Goal: Information Seeking & Learning: Find specific fact

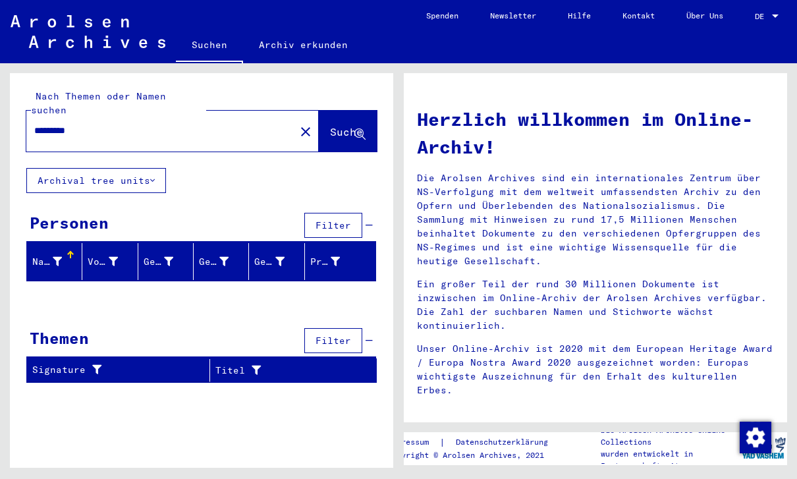
scroll to position [31, 0]
click at [94, 160] on div "Nach Themen oder Namen suchen ******** close Suche Archival tree units Personen…" at bounding box center [201, 233] width 383 height 320
click at [298, 124] on mat-icon "close" at bounding box center [306, 132] width 16 height 16
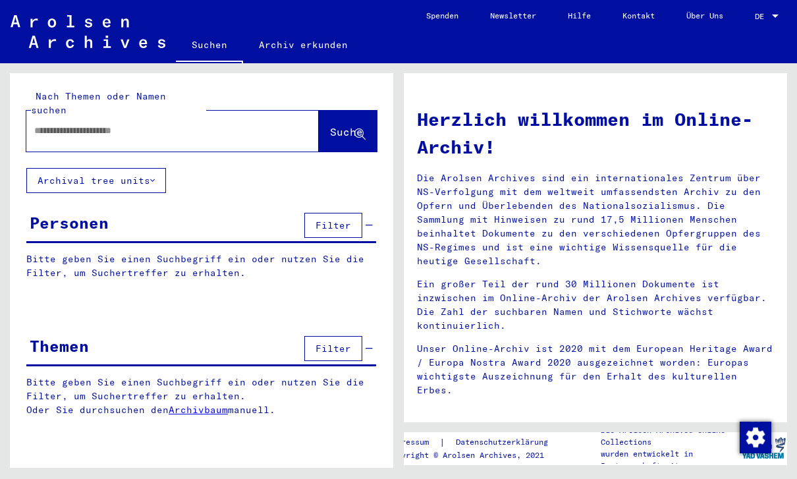
click at [252, 124] on input "text" at bounding box center [156, 131] width 245 height 14
type input "*********"
click at [351, 125] on span "Suche" at bounding box center [346, 131] width 33 height 13
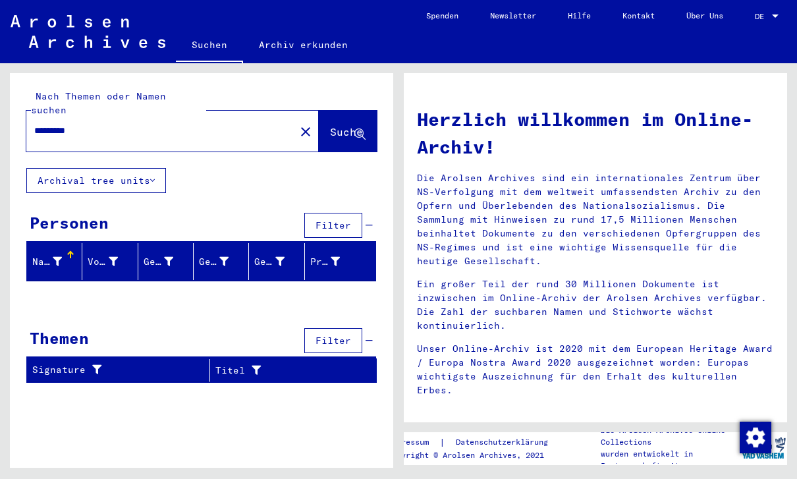
click at [298, 124] on mat-icon "close" at bounding box center [306, 132] width 16 height 16
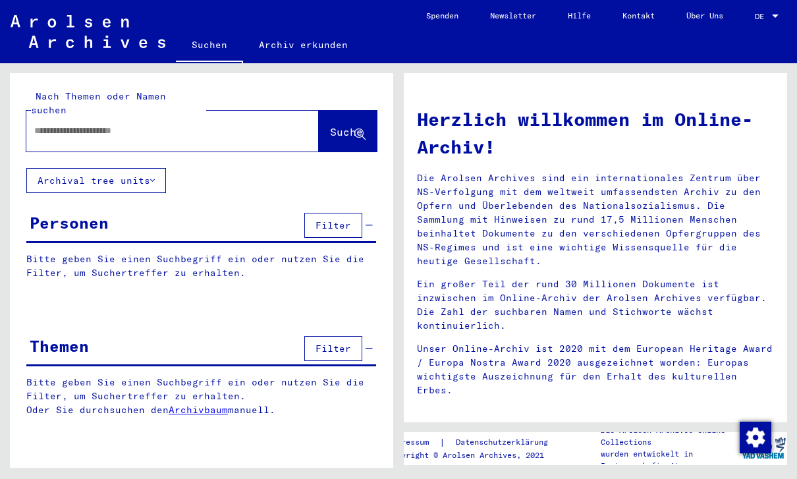
click at [238, 124] on input "text" at bounding box center [156, 131] width 245 height 14
type input "*********"
click at [368, 111] on button "Suche" at bounding box center [348, 131] width 58 height 41
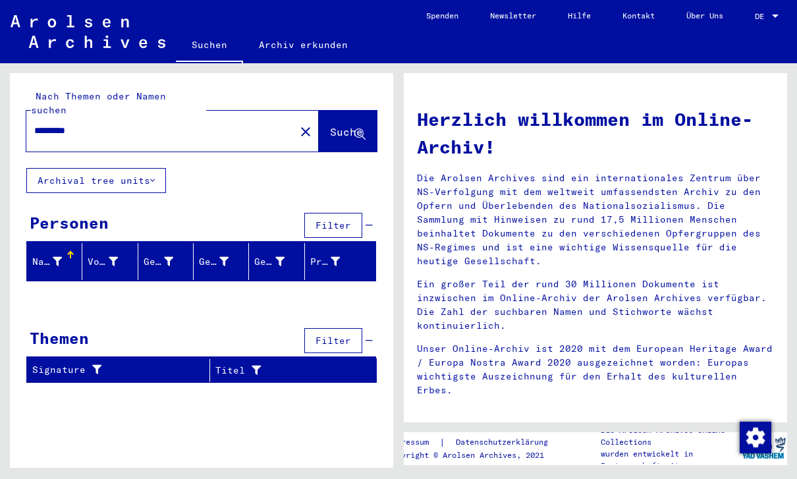
click at [298, 124] on mat-icon "close" at bounding box center [306, 132] width 16 height 16
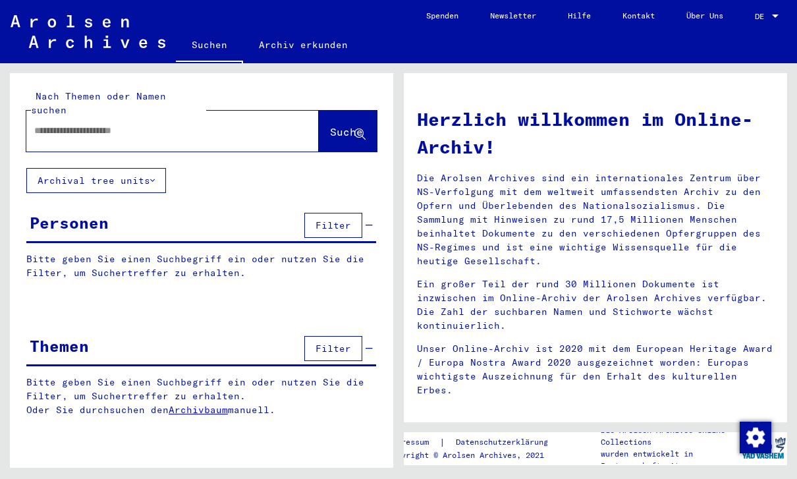
click at [63, 116] on div at bounding box center [152, 131] width 253 height 30
click at [69, 116] on div at bounding box center [152, 131] width 253 height 30
click at [63, 124] on input "text" at bounding box center [156, 131] width 245 height 14
type input "*****"
click at [349, 125] on span "Suche" at bounding box center [346, 131] width 33 height 13
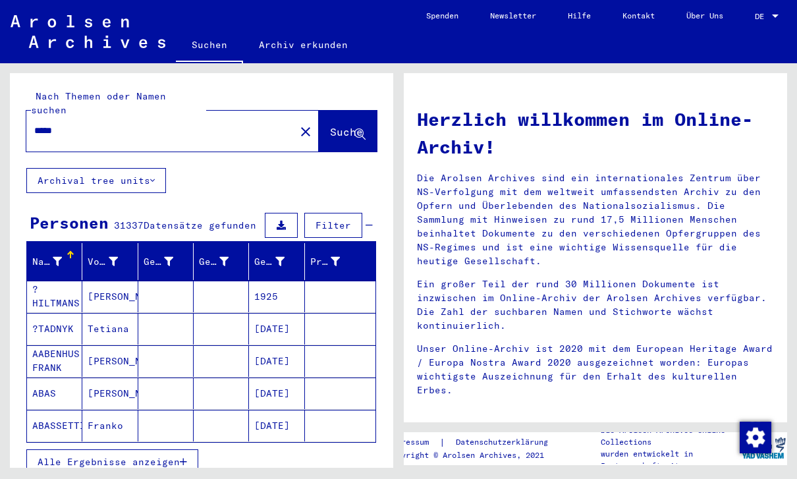
click at [298, 124] on mat-icon "close" at bounding box center [306, 132] width 16 height 16
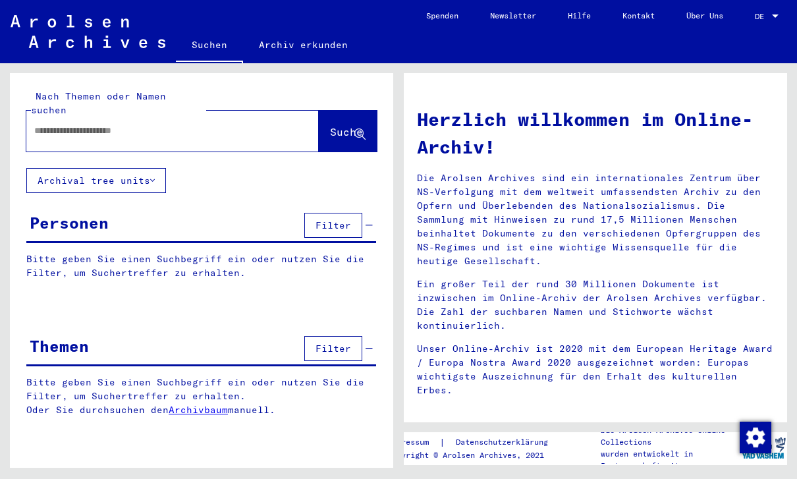
click at [249, 124] on input "text" at bounding box center [156, 131] width 245 height 14
type input "********"
click at [243, 90] on div "Nach Themen oder Namen suchen ******** close Suche" at bounding box center [201, 121] width 350 height 62
click at [246, 111] on div "******** close" at bounding box center [172, 131] width 292 height 41
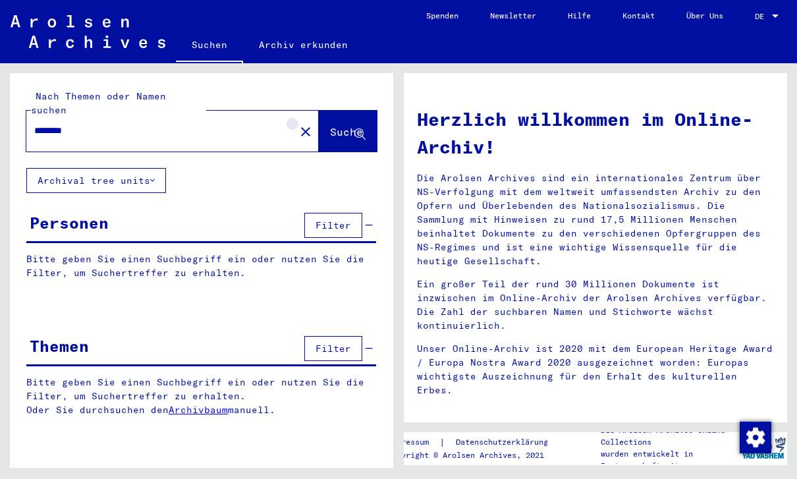
click at [298, 124] on mat-icon "close" at bounding box center [306, 132] width 16 height 16
click at [251, 116] on div at bounding box center [152, 131] width 253 height 30
click at [49, 90] on mat-label "Nach Themen oder Namen suchen" at bounding box center [98, 103] width 135 height 26
click at [51, 116] on div at bounding box center [152, 131] width 253 height 30
click at [68, 90] on mat-label "Nach Themen oder Namen suchen" at bounding box center [98, 103] width 135 height 26
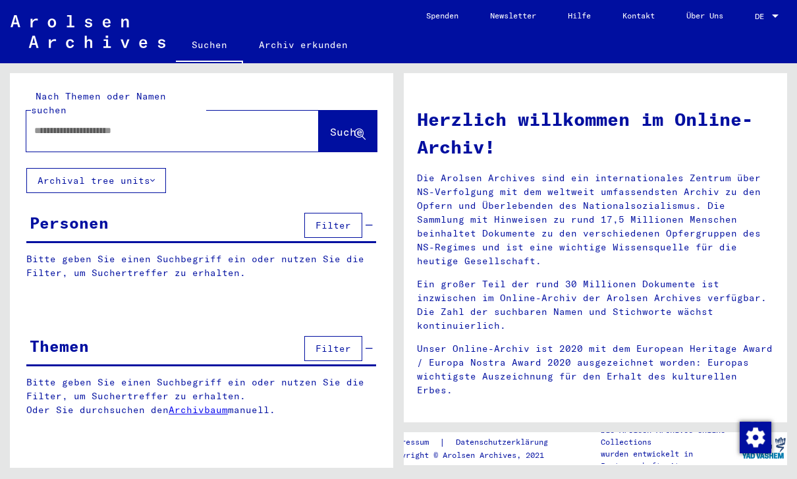
click at [267, 111] on div at bounding box center [172, 131] width 292 height 41
click at [246, 116] on div at bounding box center [152, 131] width 253 height 30
click at [276, 111] on div at bounding box center [172, 131] width 292 height 41
click at [71, 132] on div at bounding box center [172, 131] width 292 height 41
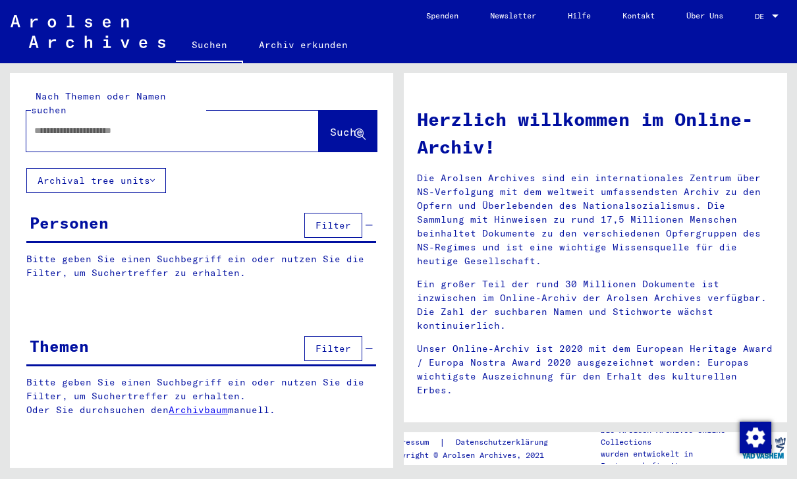
click at [86, 138] on div "Nach Themen oder Namen suchen Suche" at bounding box center [201, 120] width 383 height 95
click at [81, 116] on div at bounding box center [152, 131] width 253 height 30
click at [72, 93] on mat-label "Nach Themen oder Namen suchen" at bounding box center [98, 103] width 135 height 26
click at [219, 142] on div "Nach Themen oder Namen suchen Suche" at bounding box center [201, 120] width 383 height 95
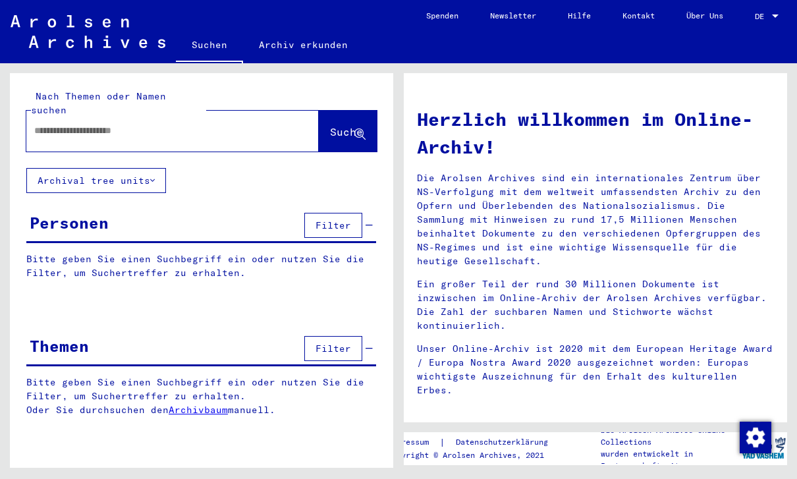
click at [209, 124] on input "text" at bounding box center [156, 131] width 245 height 14
click at [99, 142] on div "Nach Themen oder Namen suchen Suche" at bounding box center [201, 120] width 383 height 95
click at [67, 124] on input "text" at bounding box center [156, 131] width 245 height 14
click at [57, 124] on input "text" at bounding box center [156, 131] width 245 height 14
paste input "**********"
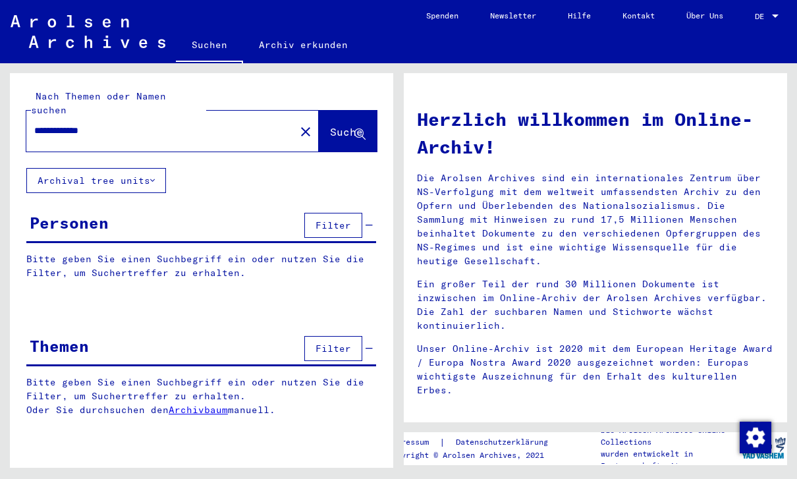
type input "**********"
click at [342, 129] on button "Suche" at bounding box center [348, 131] width 58 height 41
click at [345, 125] on span "Suche" at bounding box center [346, 131] width 33 height 13
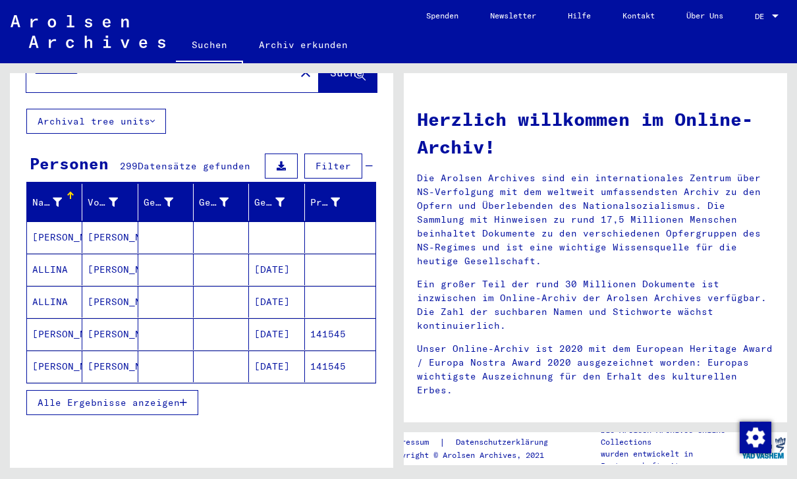
scroll to position [59, 0]
click at [186, 221] on mat-cell at bounding box center [165, 237] width 55 height 32
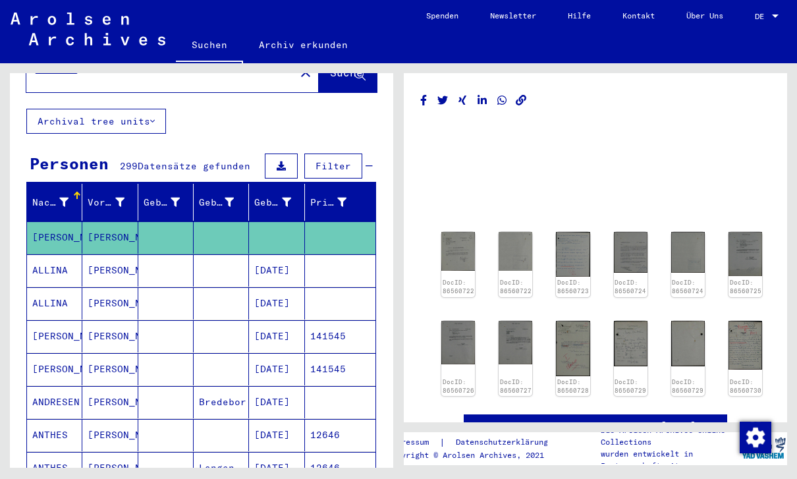
click at [459, 232] on img at bounding box center [458, 251] width 34 height 39
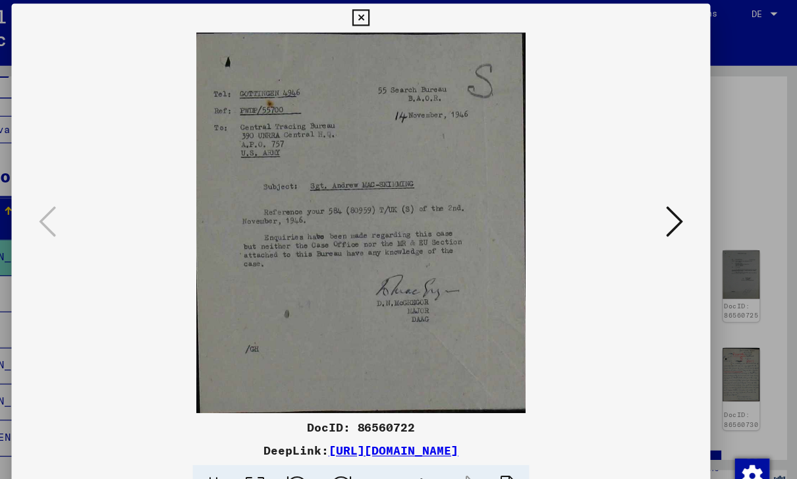
click at [677, 210] on icon at bounding box center [685, 206] width 16 height 32
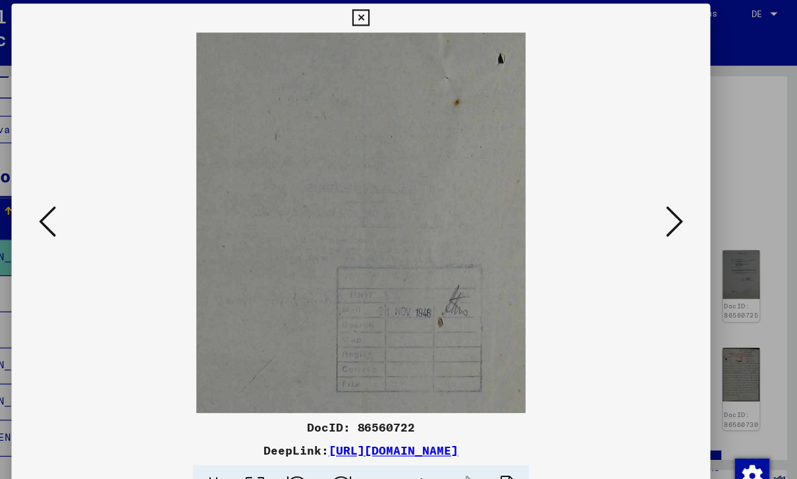
click at [673, 210] on button at bounding box center [685, 207] width 24 height 38
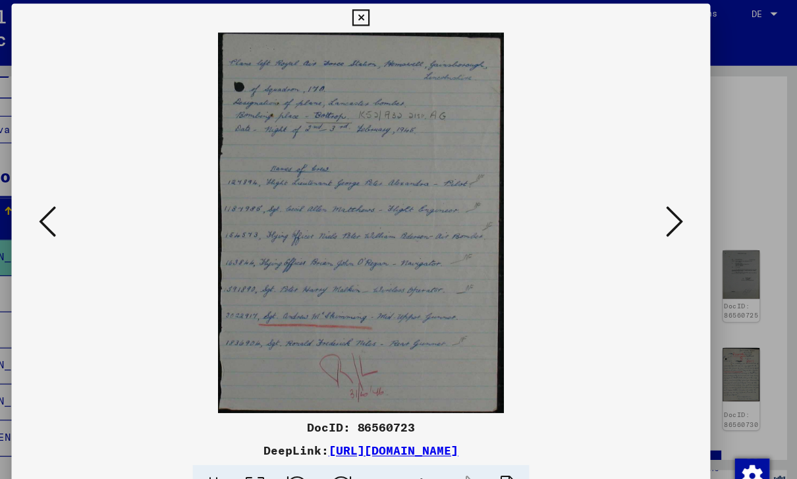
click at [677, 205] on icon at bounding box center [685, 206] width 16 height 32
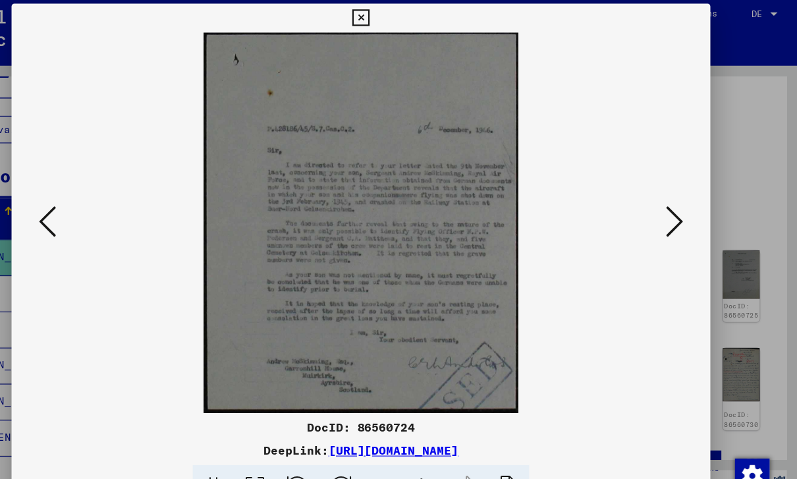
click at [677, 204] on icon at bounding box center [685, 206] width 16 height 32
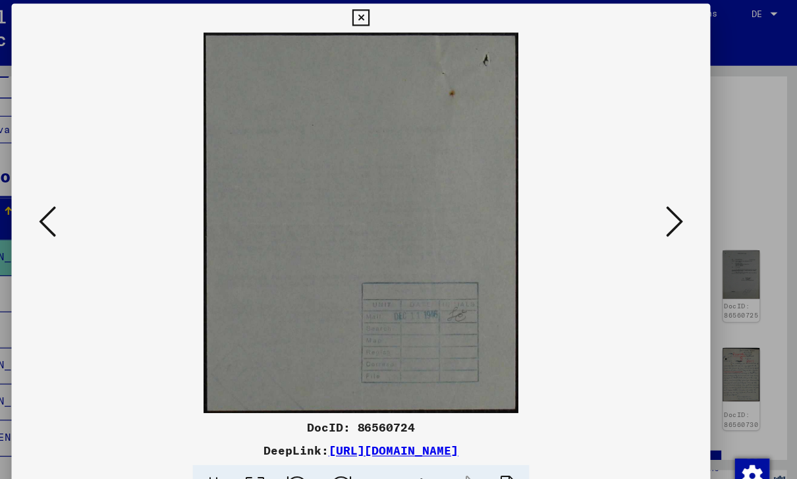
click at [677, 207] on icon at bounding box center [685, 206] width 16 height 32
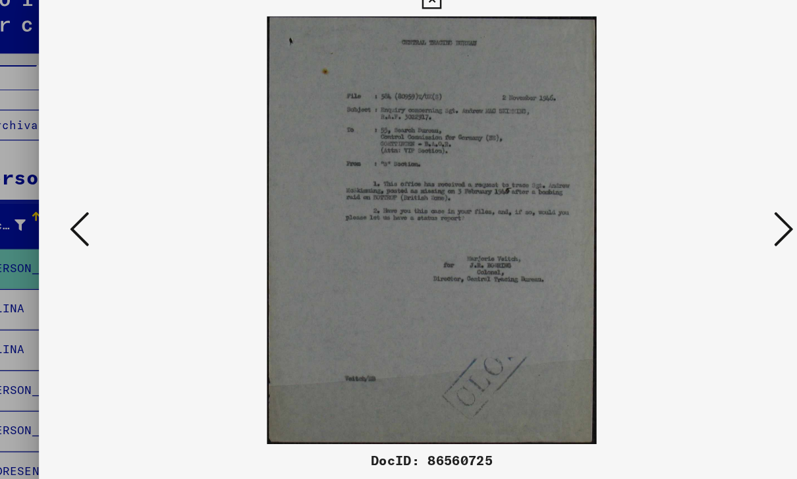
click at [615, 197] on img at bounding box center [399, 206] width 548 height 347
click at [677, 196] on icon at bounding box center [685, 206] width 16 height 32
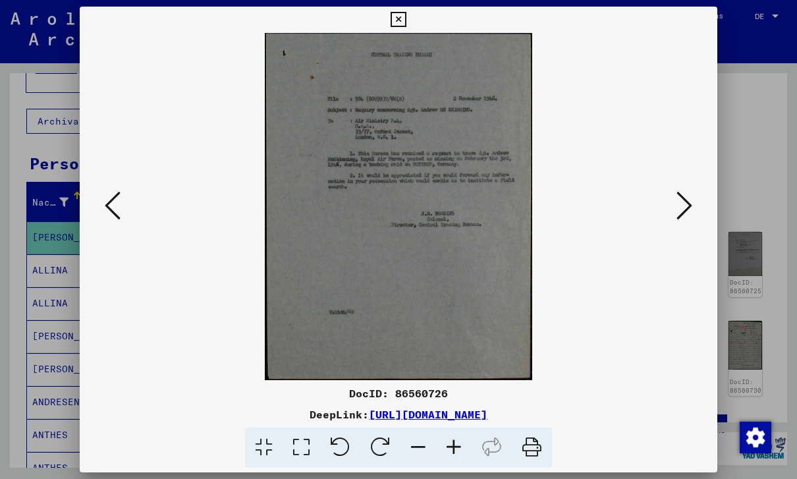
click at [406, 23] on icon at bounding box center [398, 20] width 15 height 16
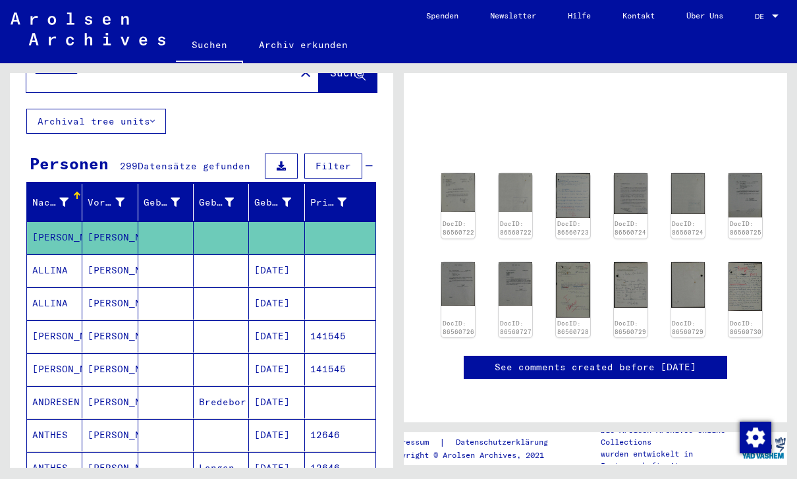
scroll to position [47, 0]
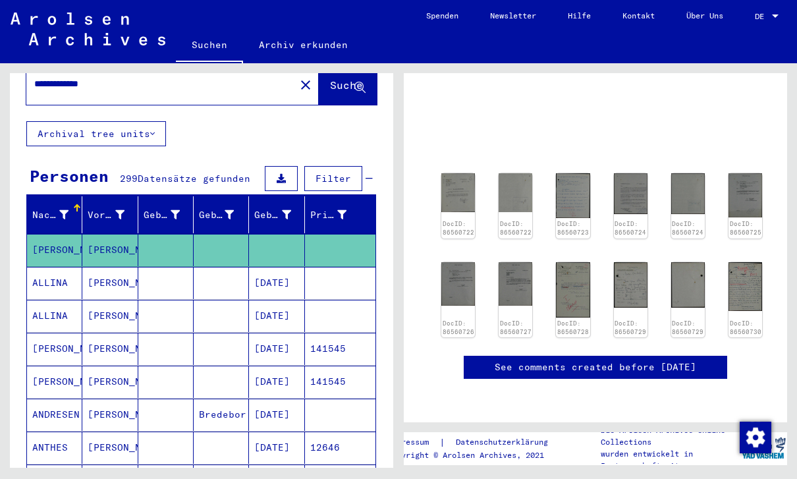
click at [348, 269] on mat-cell at bounding box center [340, 283] width 70 height 32
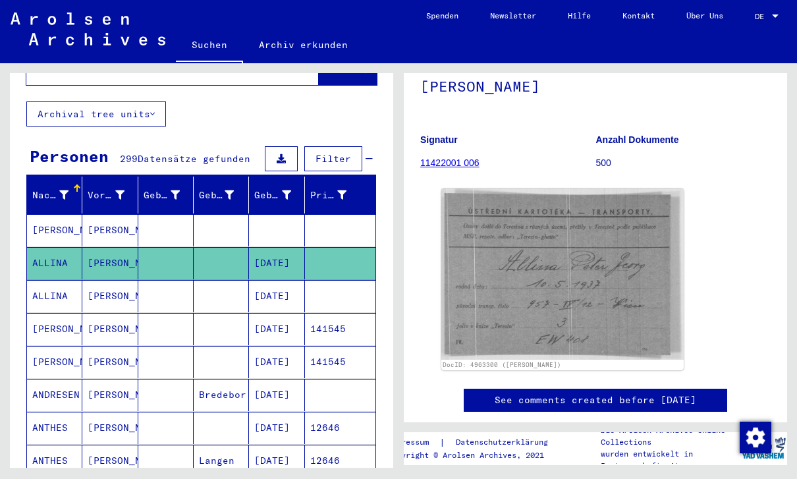
scroll to position [136, 0]
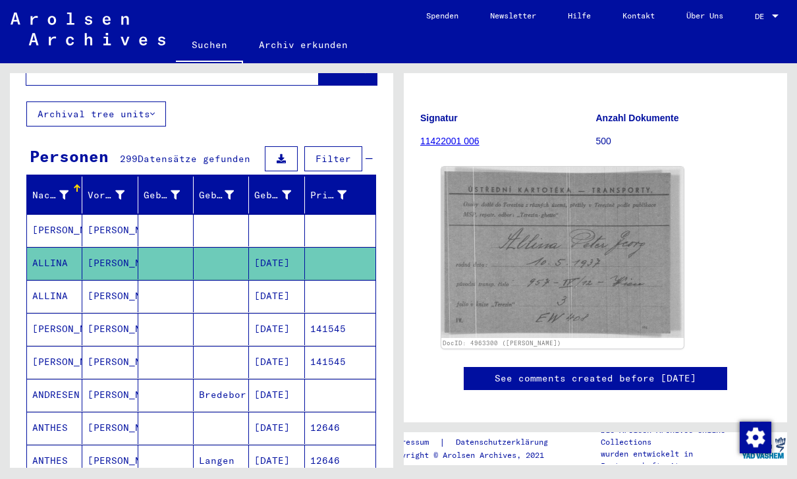
click at [638, 215] on img at bounding box center [562, 252] width 242 height 171
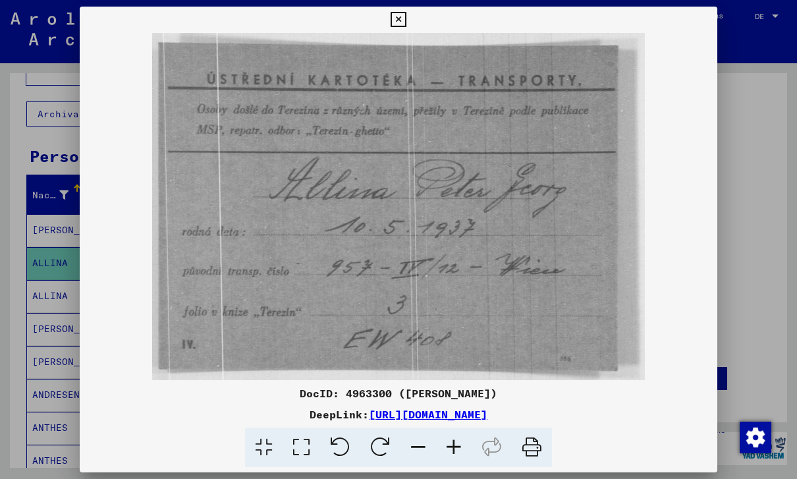
click at [766, 209] on div at bounding box center [398, 239] width 797 height 479
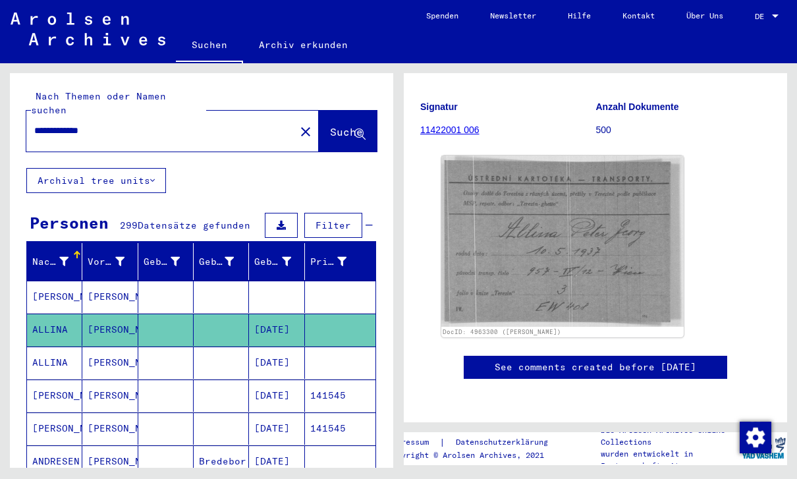
scroll to position [0, 0]
click at [298, 124] on mat-icon "close" at bounding box center [306, 132] width 16 height 16
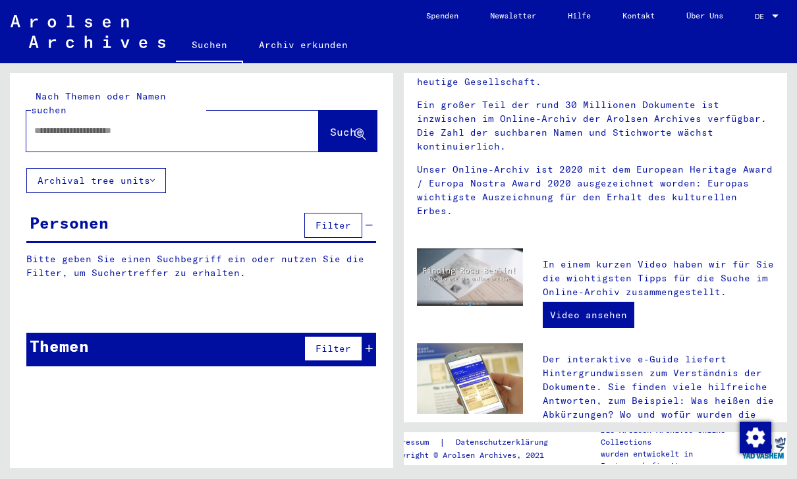
click at [194, 124] on input "text" at bounding box center [156, 131] width 245 height 14
click at [140, 124] on input "text" at bounding box center [156, 131] width 245 height 14
paste input "**********"
type input "**********"
click at [330, 125] on span "Suche" at bounding box center [346, 131] width 33 height 13
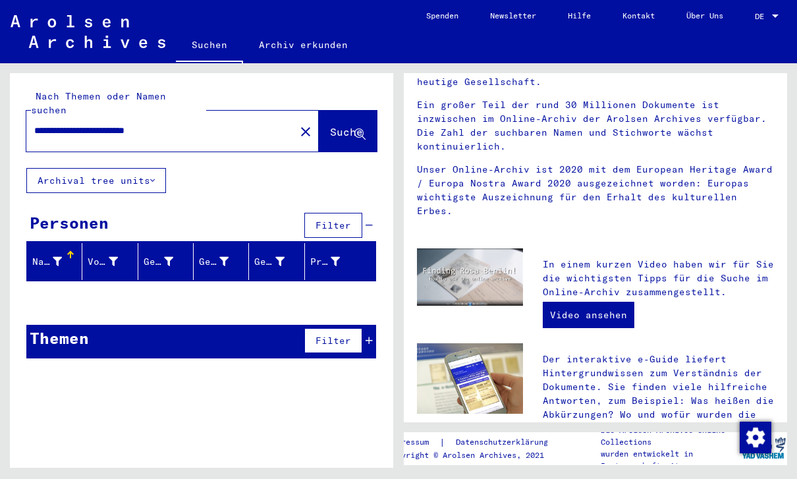
scroll to position [15, 0]
click at [290, 111] on div "**********" at bounding box center [172, 131] width 292 height 41
click at [227, 111] on div "**********" at bounding box center [172, 131] width 292 height 41
click at [290, 90] on div "**********" at bounding box center [201, 121] width 350 height 62
click at [292, 118] on button "close" at bounding box center [305, 131] width 26 height 26
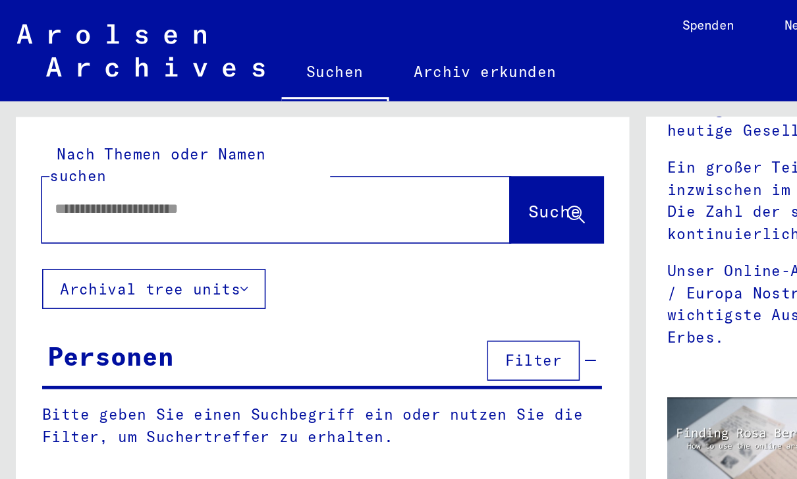
click at [166, 90] on mat-label "Nach Themen oder Namen suchen" at bounding box center [98, 103] width 135 height 26
click at [113, 116] on div at bounding box center [152, 131] width 253 height 30
click at [87, 116] on div at bounding box center [152, 131] width 253 height 30
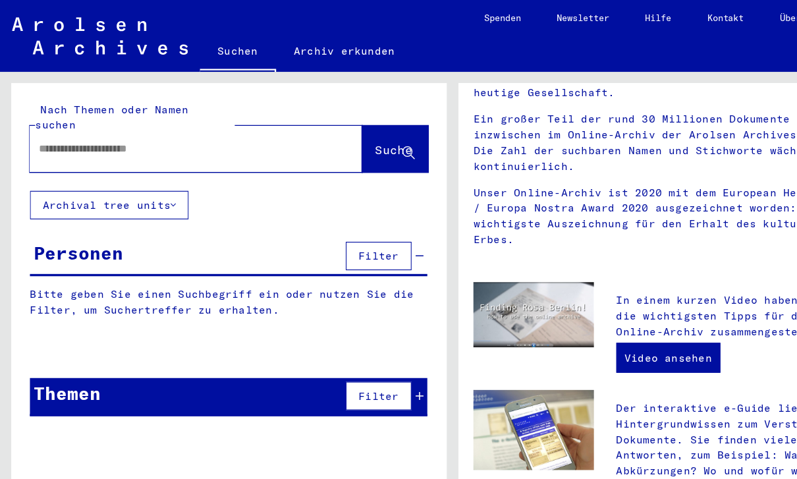
click at [143, 116] on div at bounding box center [152, 131] width 253 height 30
click at [138, 90] on div "Nach Themen oder Namen suchen" at bounding box center [118, 104] width 175 height 28
click at [283, 111] on div at bounding box center [172, 131] width 292 height 41
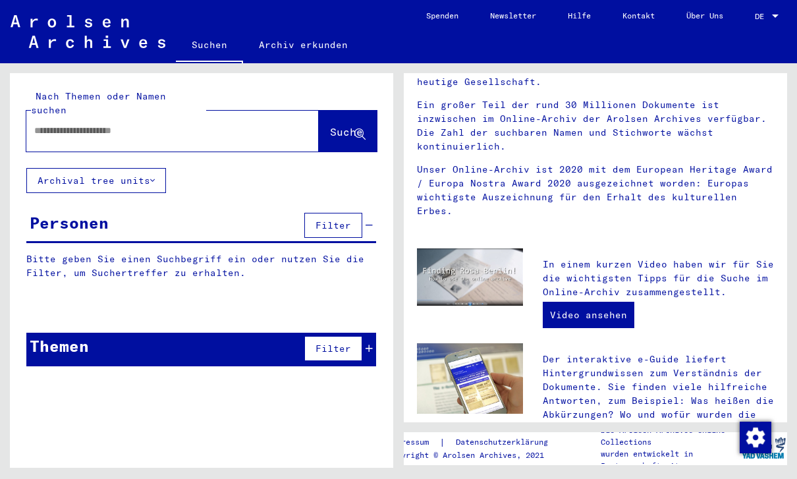
click at [260, 124] on input "text" at bounding box center [156, 131] width 245 height 14
click at [274, 111] on div at bounding box center [172, 131] width 292 height 41
click at [142, 124] on input "text" at bounding box center [156, 131] width 245 height 14
click at [78, 124] on input "text" at bounding box center [156, 131] width 245 height 14
paste input "**********"
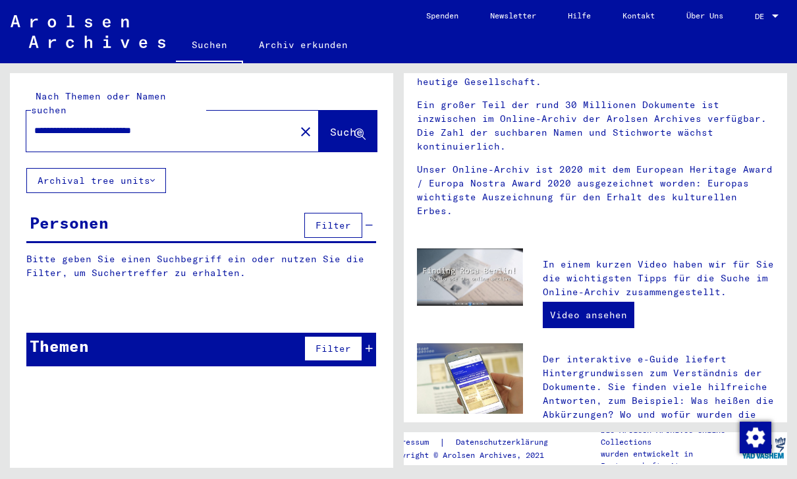
type input "**********"
click at [330, 125] on span "Suche" at bounding box center [346, 131] width 33 height 13
click at [353, 124] on button "Suche" at bounding box center [348, 131] width 58 height 41
click at [355, 118] on button "Suche" at bounding box center [348, 131] width 58 height 41
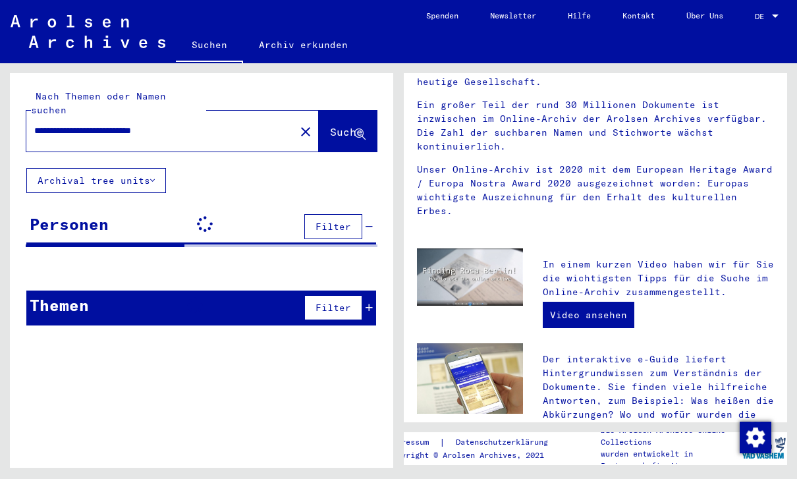
click at [269, 111] on div "**********" at bounding box center [172, 131] width 292 height 41
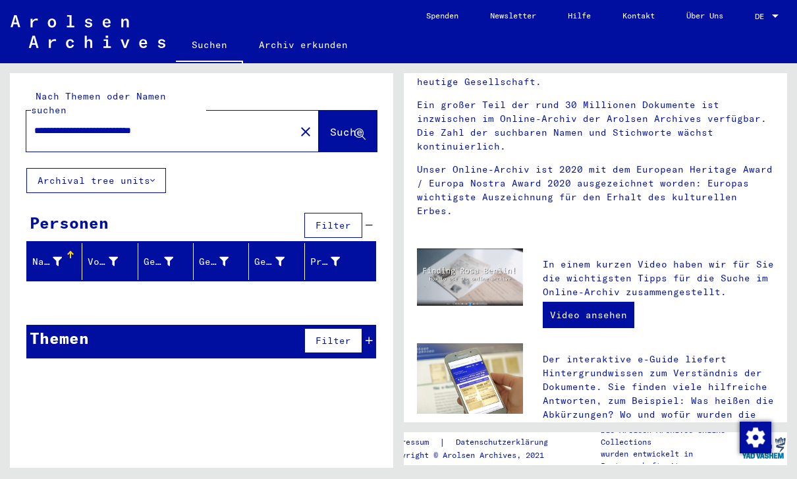
click at [298, 124] on mat-icon "close" at bounding box center [306, 132] width 16 height 16
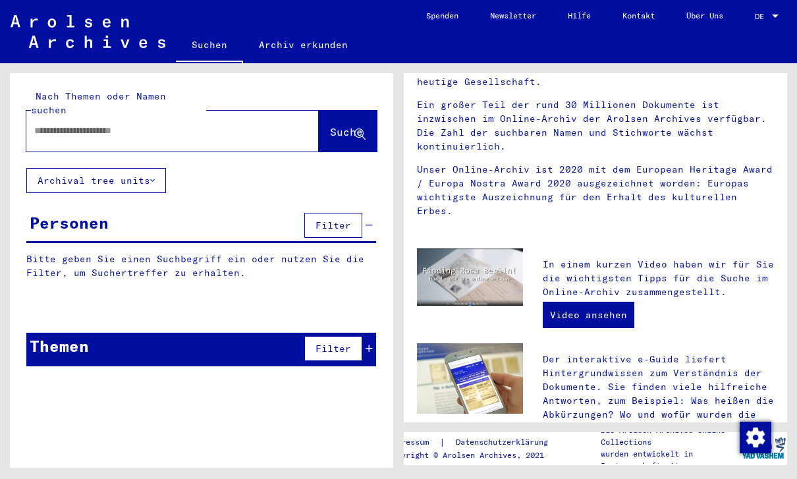
click at [233, 124] on input "text" at bounding box center [156, 131] width 245 height 14
paste input "**********"
click at [356, 125] on span "Suche" at bounding box center [346, 131] width 33 height 13
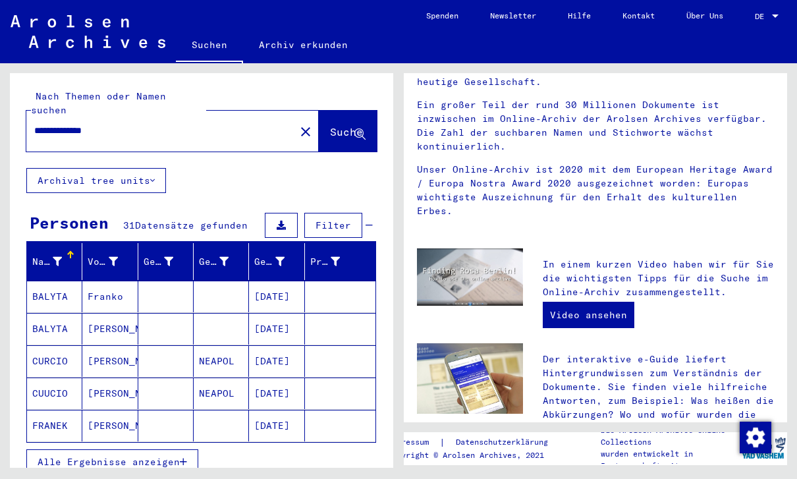
scroll to position [31, 0]
click at [204, 281] on mat-cell at bounding box center [221, 297] width 55 height 32
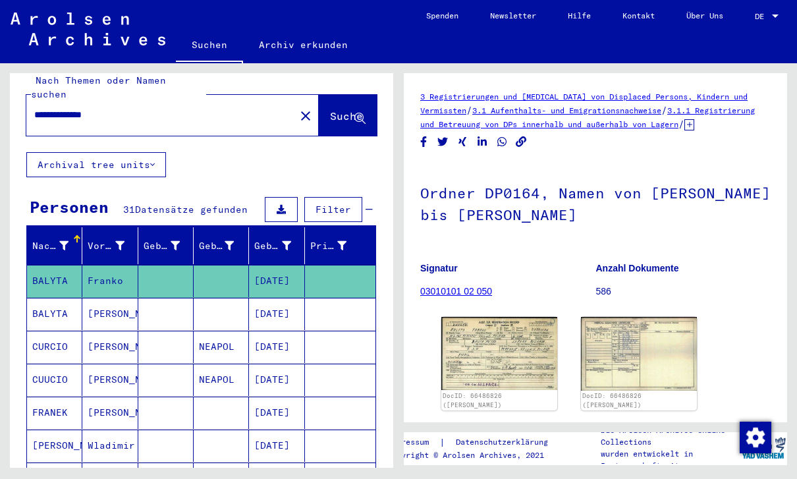
scroll to position [31, 0]
click at [284, 239] on div at bounding box center [286, 246] width 9 height 14
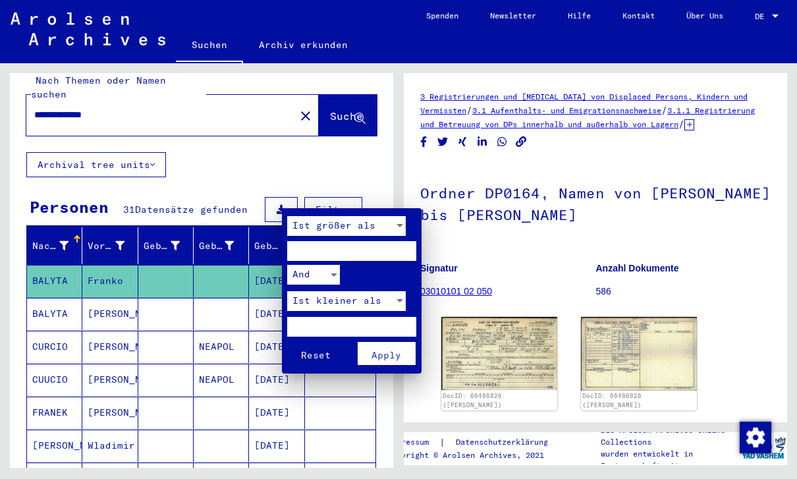
click at [327, 275] on div "And" at bounding box center [307, 275] width 41 height 20
click at [388, 148] on div at bounding box center [398, 239] width 797 height 479
click at [364, 122] on div at bounding box center [398, 239] width 797 height 479
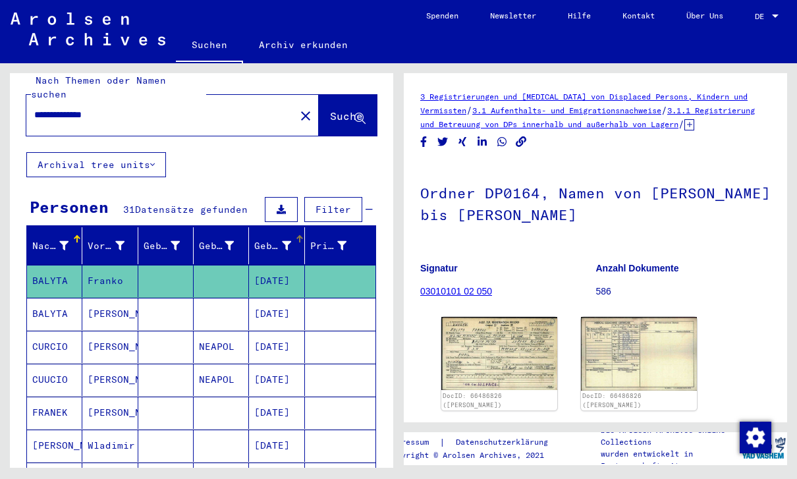
click at [527, 334] on img at bounding box center [499, 353] width 116 height 73
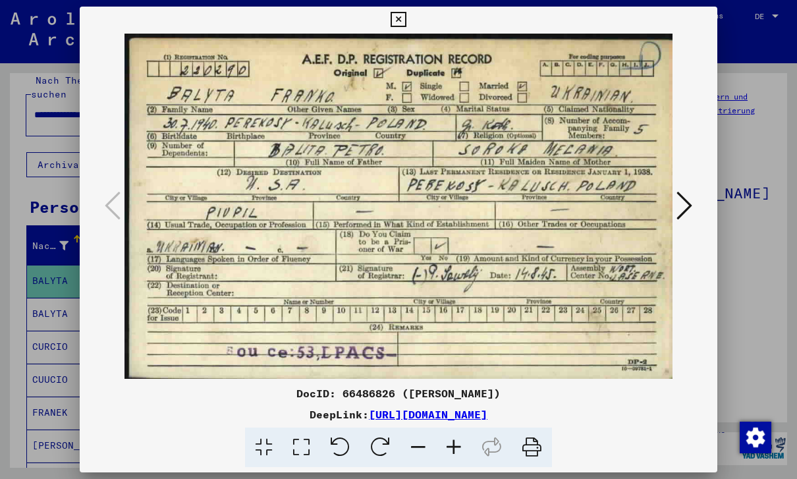
click at [684, 204] on icon at bounding box center [685, 206] width 16 height 32
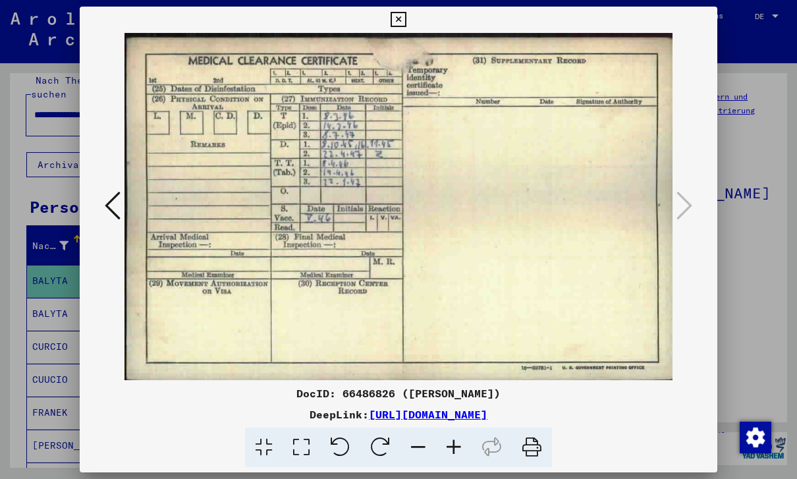
click at [746, 167] on div at bounding box center [398, 239] width 797 height 479
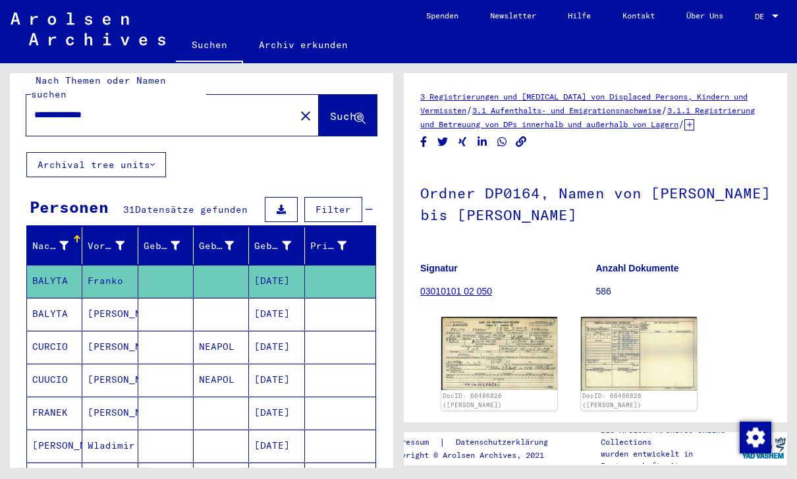
click at [233, 108] on input "**********" at bounding box center [160, 115] width 253 height 14
type input "**********"
click at [345, 110] on span "Suche" at bounding box center [348, 117] width 36 height 14
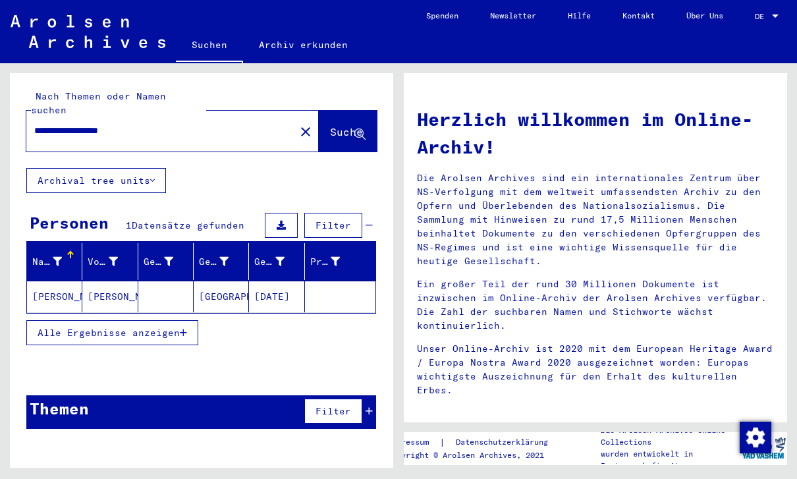
click at [123, 281] on mat-cell "[PERSON_NAME]" at bounding box center [109, 297] width 55 height 32
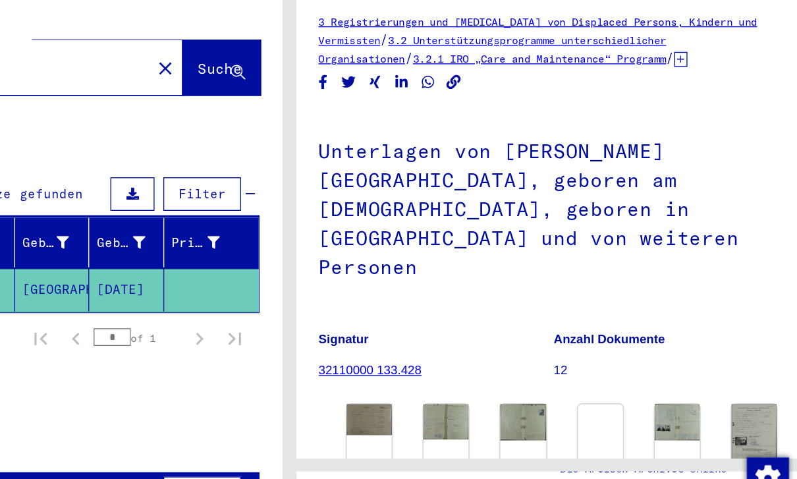
click at [441, 382] on img at bounding box center [458, 393] width 34 height 23
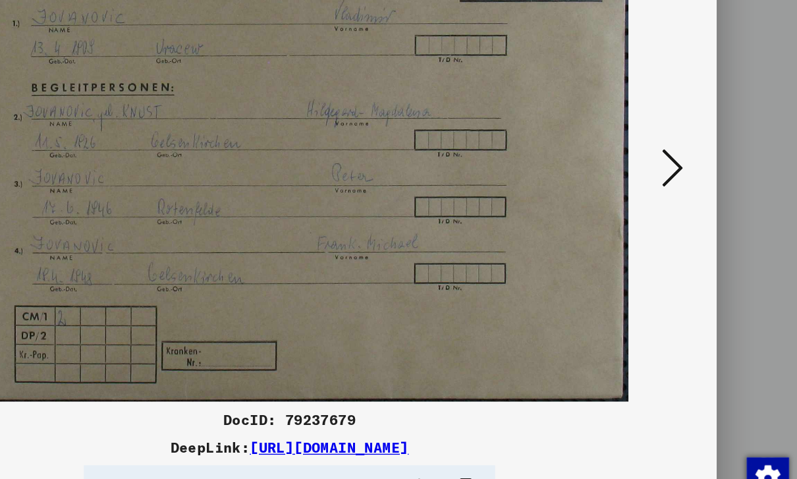
click at [673, 188] on button at bounding box center [685, 207] width 24 height 38
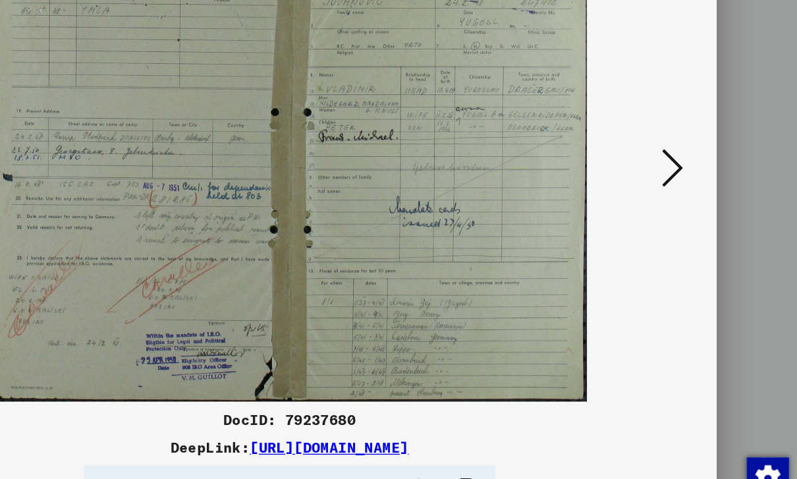
click at [677, 190] on icon at bounding box center [685, 206] width 16 height 32
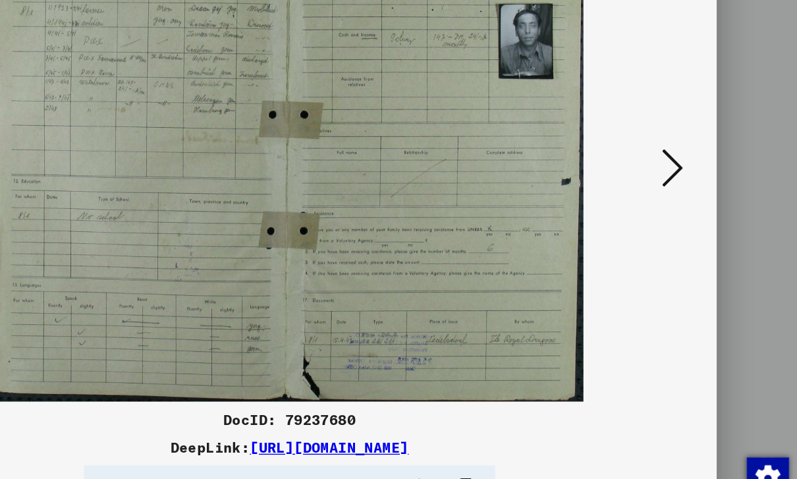
click at [673, 188] on button at bounding box center [685, 207] width 24 height 38
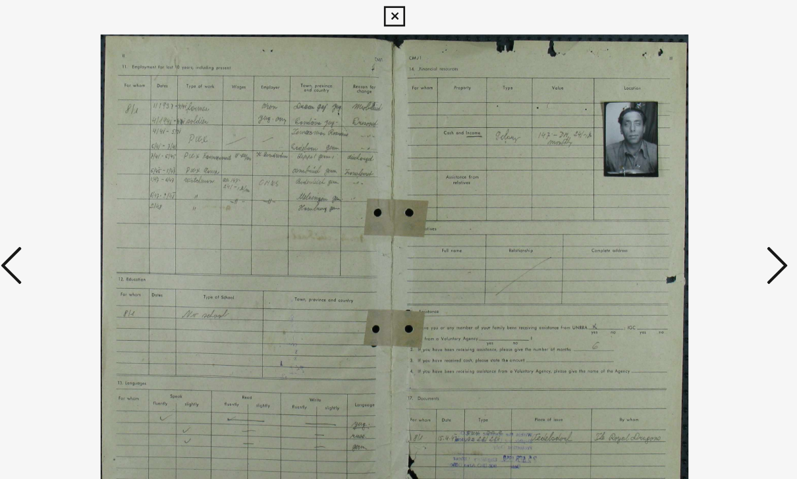
click at [105, 209] on icon at bounding box center [113, 206] width 16 height 32
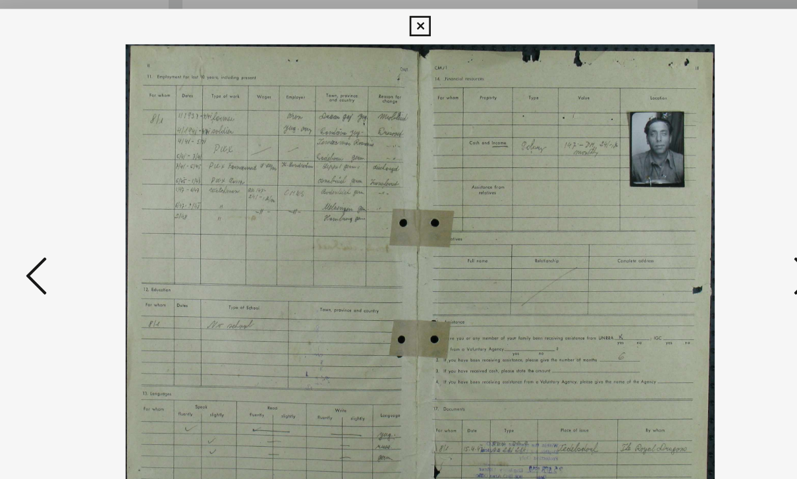
click at [563, 207] on img at bounding box center [399, 206] width 548 height 347
click at [568, 222] on img at bounding box center [399, 206] width 548 height 347
click at [572, 229] on img at bounding box center [399, 206] width 548 height 347
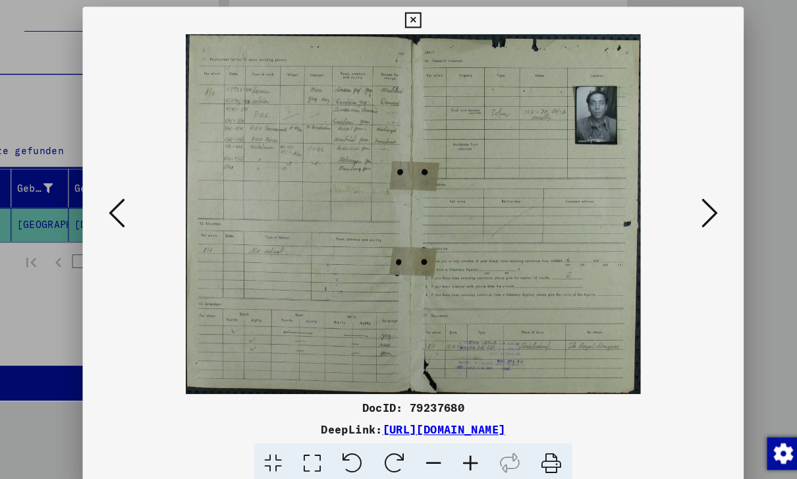
click at [695, 200] on button at bounding box center [685, 207] width 24 height 38
click at [695, 197] on button at bounding box center [685, 207] width 24 height 38
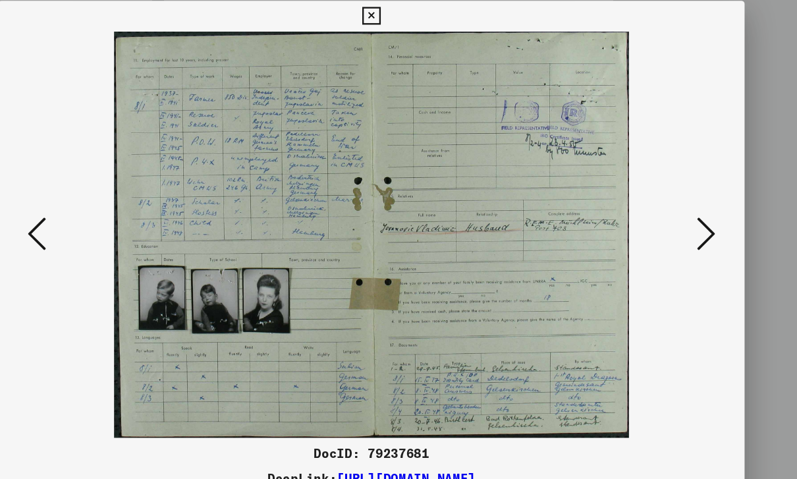
click at [673, 209] on button at bounding box center [685, 207] width 24 height 38
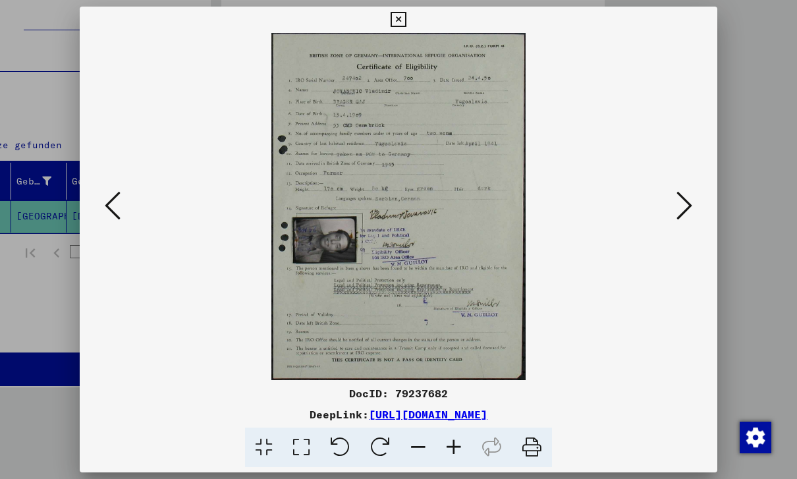
click at [666, 208] on img at bounding box center [399, 206] width 548 height 347
click at [684, 213] on icon at bounding box center [685, 206] width 16 height 32
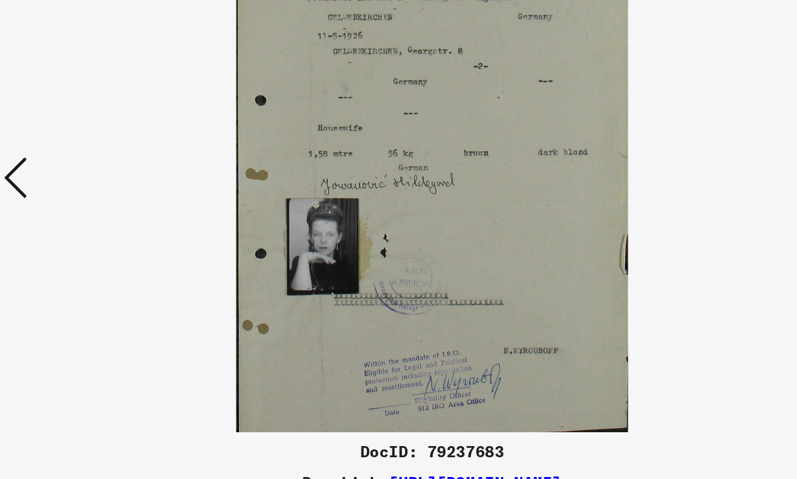
click at [101, 188] on button at bounding box center [113, 207] width 24 height 38
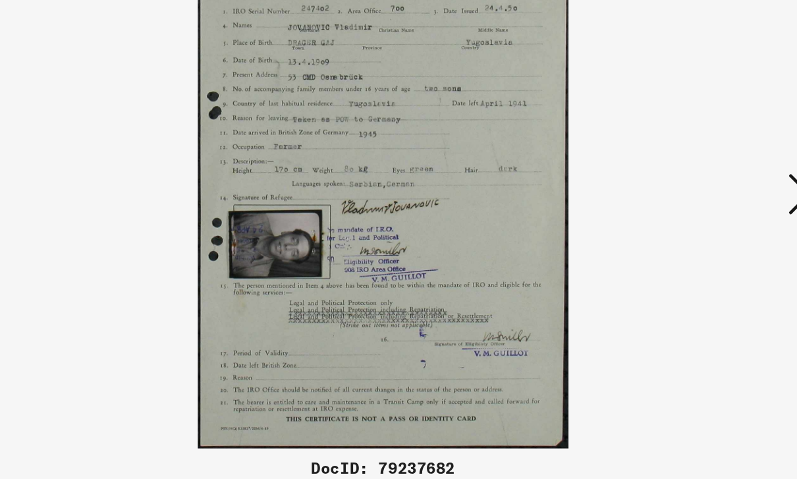
click at [527, 154] on img at bounding box center [399, 206] width 548 height 347
click at [535, 130] on img at bounding box center [399, 206] width 548 height 347
click at [677, 190] on icon at bounding box center [685, 206] width 16 height 32
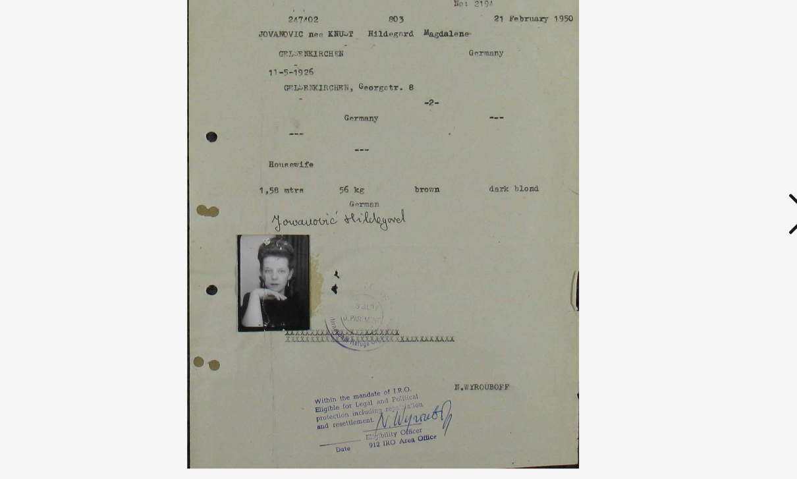
click at [673, 188] on button at bounding box center [685, 207] width 24 height 38
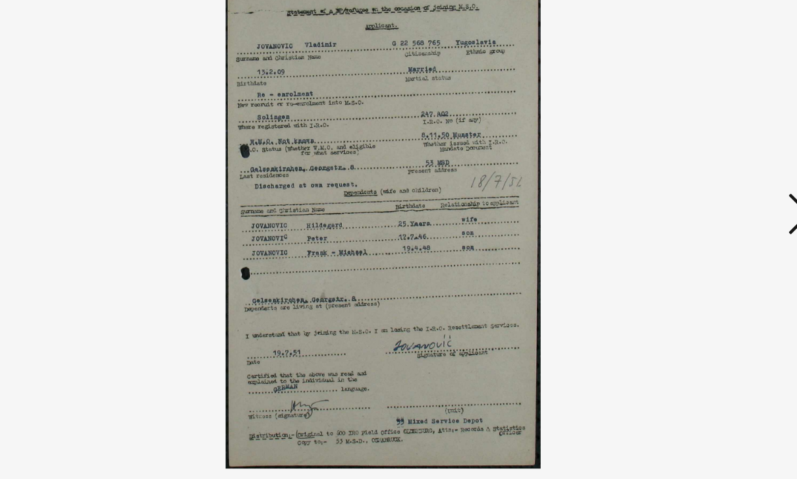
click at [673, 188] on button at bounding box center [685, 207] width 24 height 38
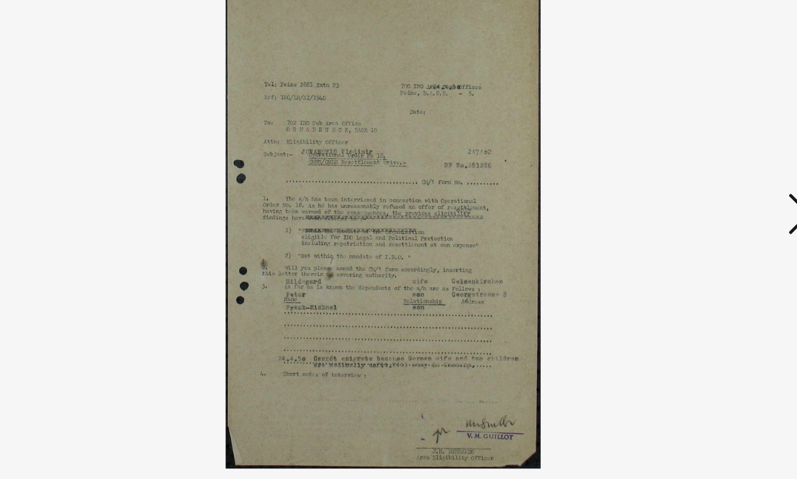
click at [536, 150] on img at bounding box center [399, 206] width 548 height 347
click at [536, 154] on img at bounding box center [399, 206] width 548 height 347
click at [673, 188] on button at bounding box center [685, 207] width 24 height 38
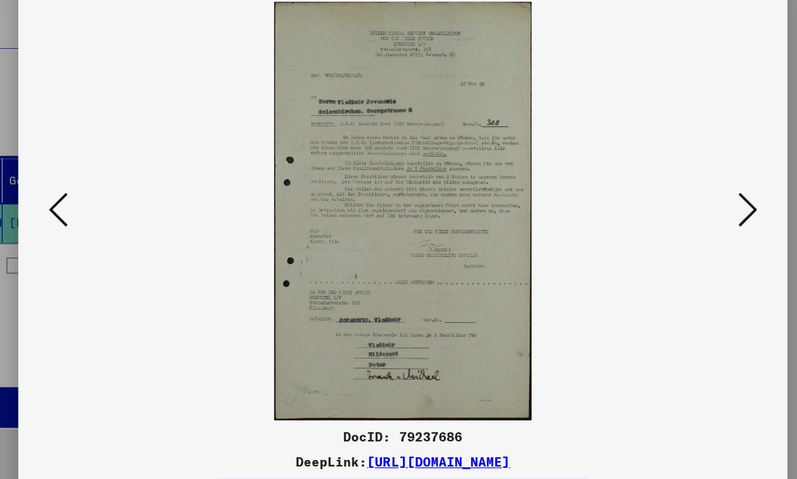
click at [673, 188] on button at bounding box center [685, 207] width 24 height 38
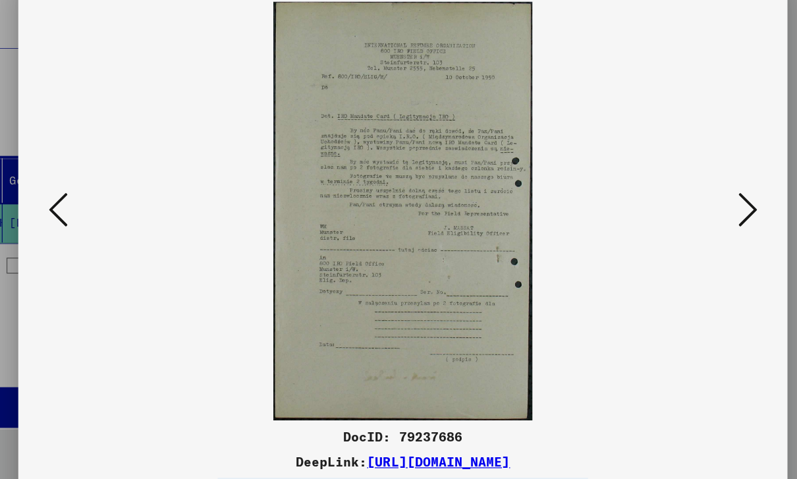
click at [677, 190] on icon at bounding box center [685, 206] width 16 height 32
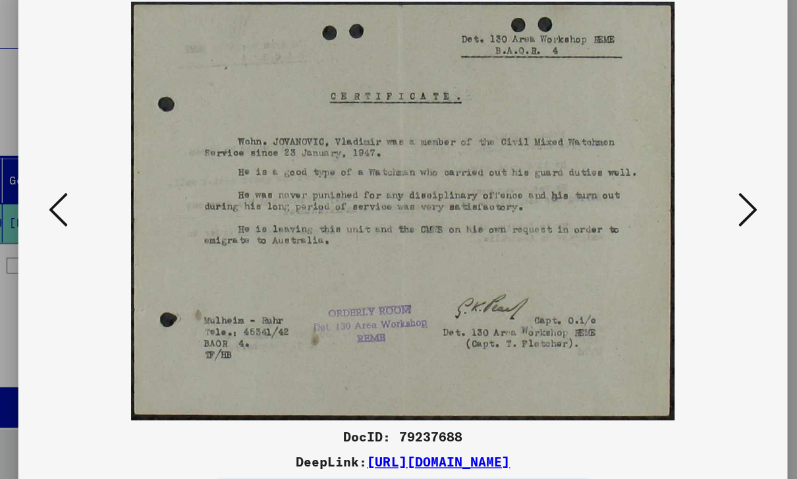
click at [677, 190] on icon at bounding box center [685, 206] width 16 height 32
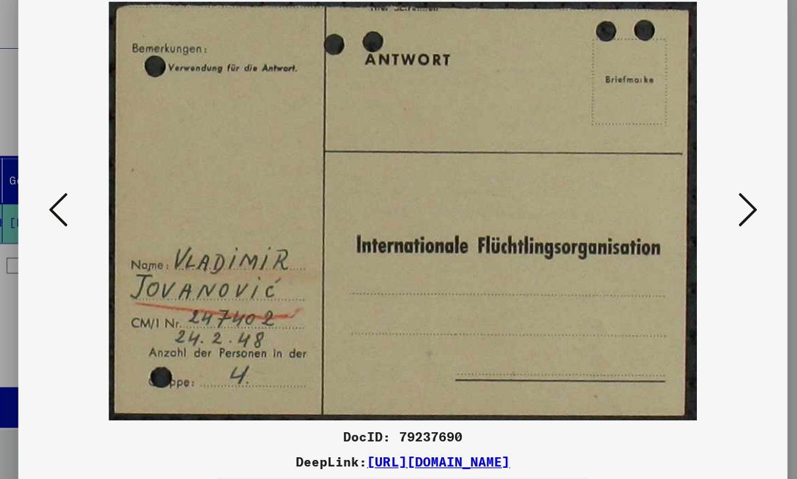
click at [677, 190] on icon at bounding box center [685, 206] width 16 height 32
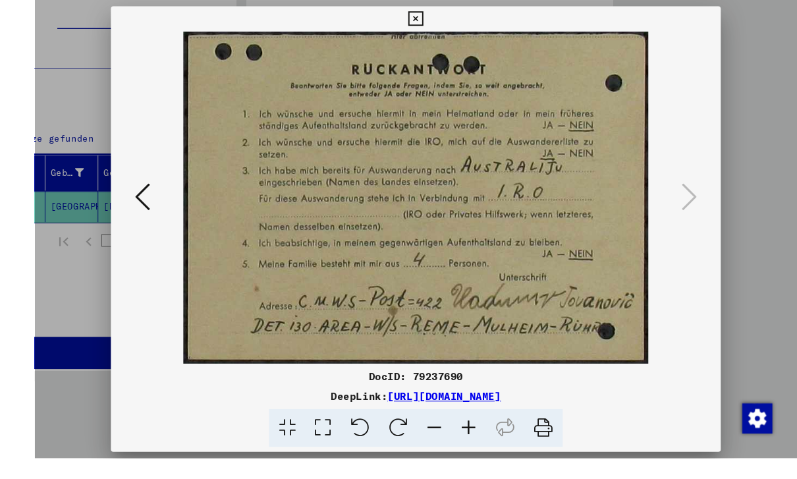
scroll to position [18, 0]
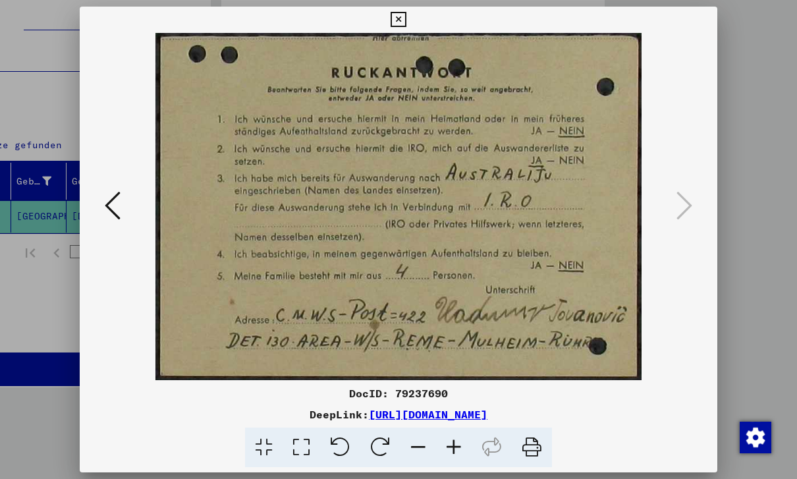
click at [410, 32] on button at bounding box center [398, 20] width 23 height 26
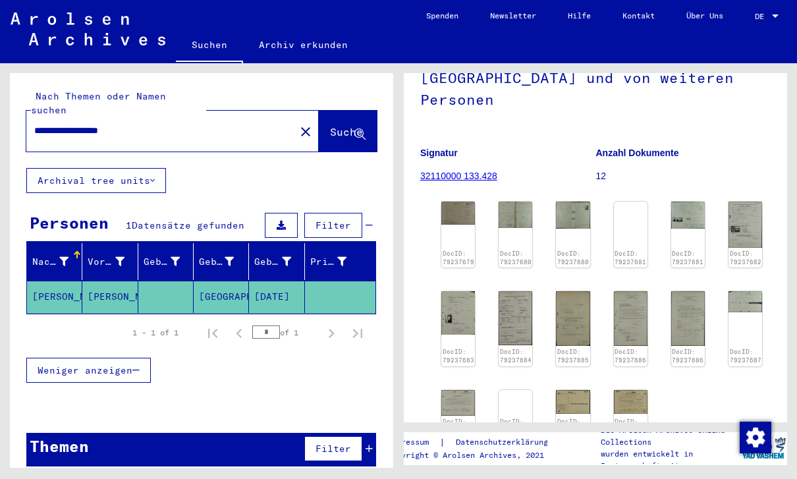
scroll to position [177, 0]
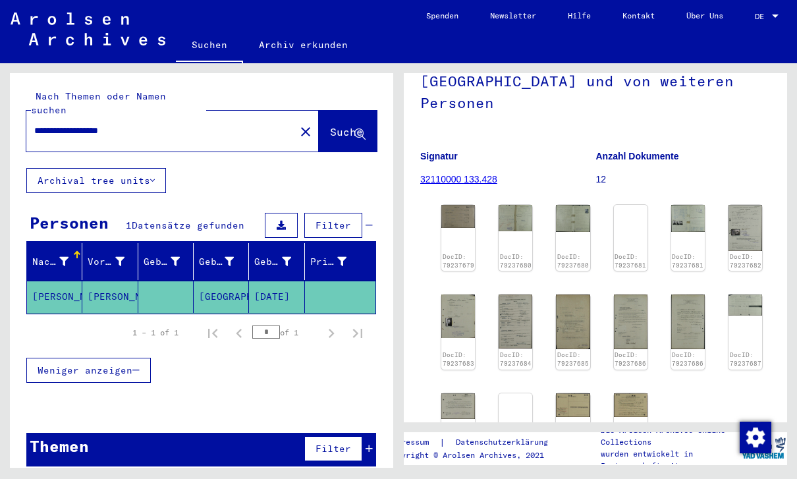
click at [732, 205] on img at bounding box center [746, 228] width 34 height 46
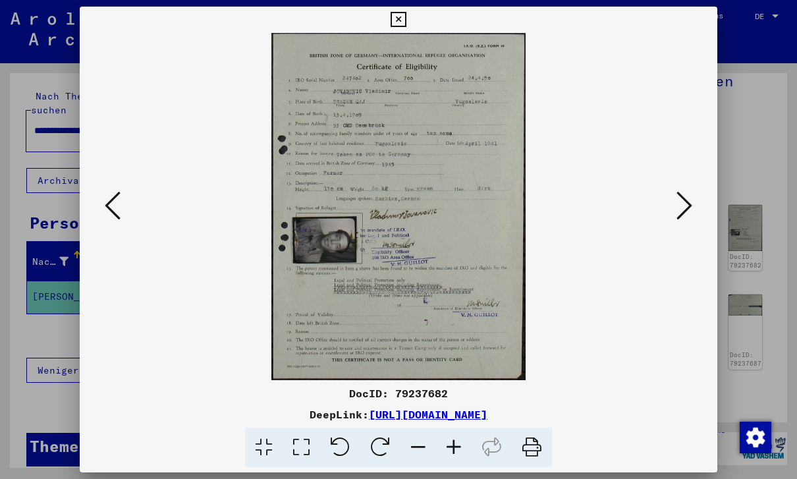
click at [406, 14] on icon at bounding box center [398, 20] width 15 height 16
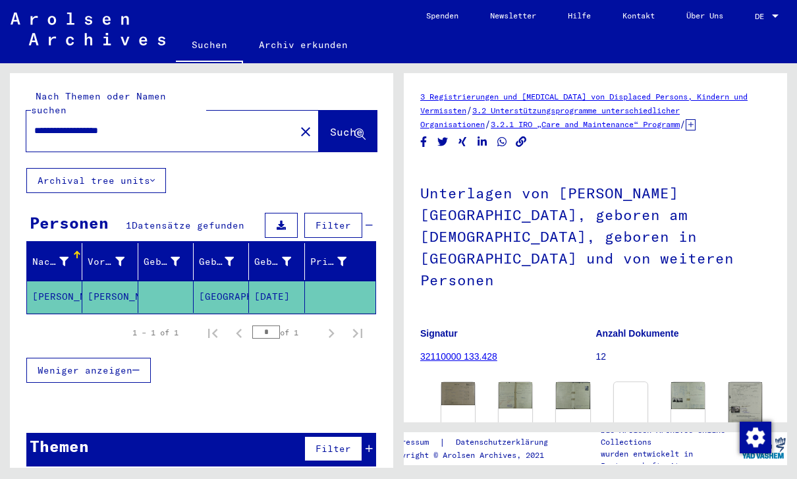
scroll to position [0, 0]
